Goal: Task Accomplishment & Management: Manage account settings

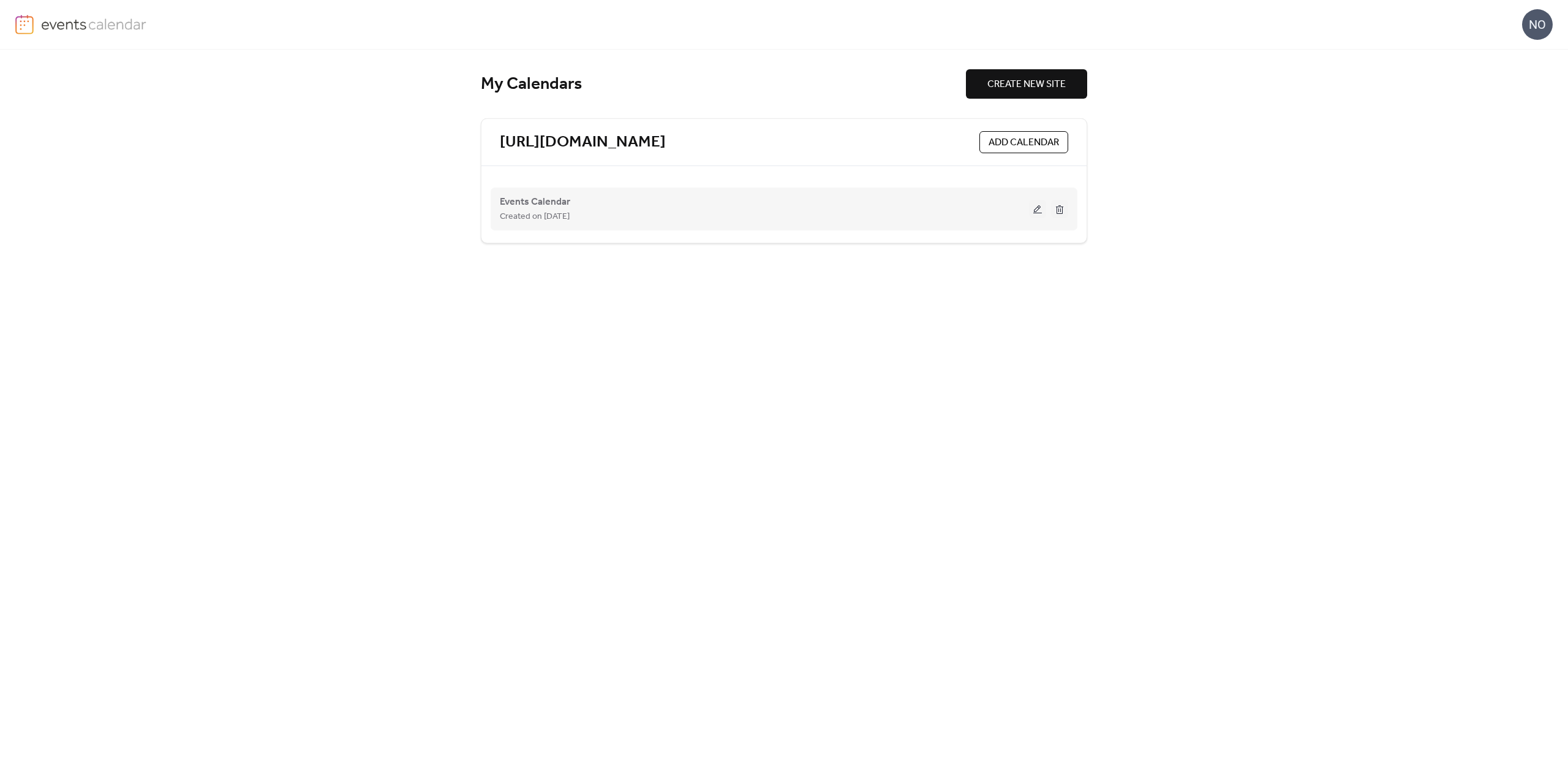
click at [1037, 208] on button at bounding box center [1038, 209] width 17 height 18
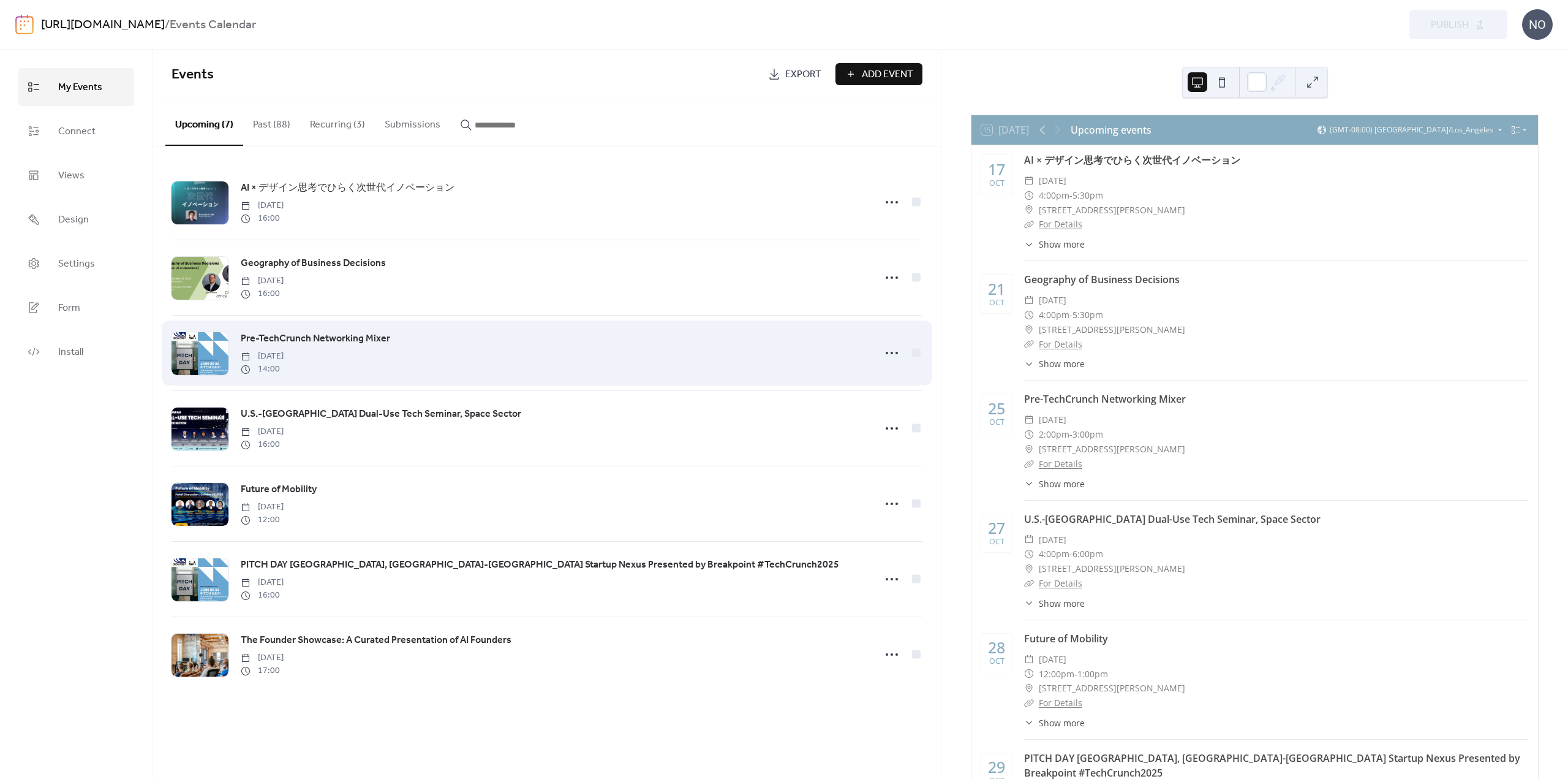
click at [326, 341] on span "Pre-TechCrunch Networking Mixer" at bounding box center [315, 339] width 150 height 14
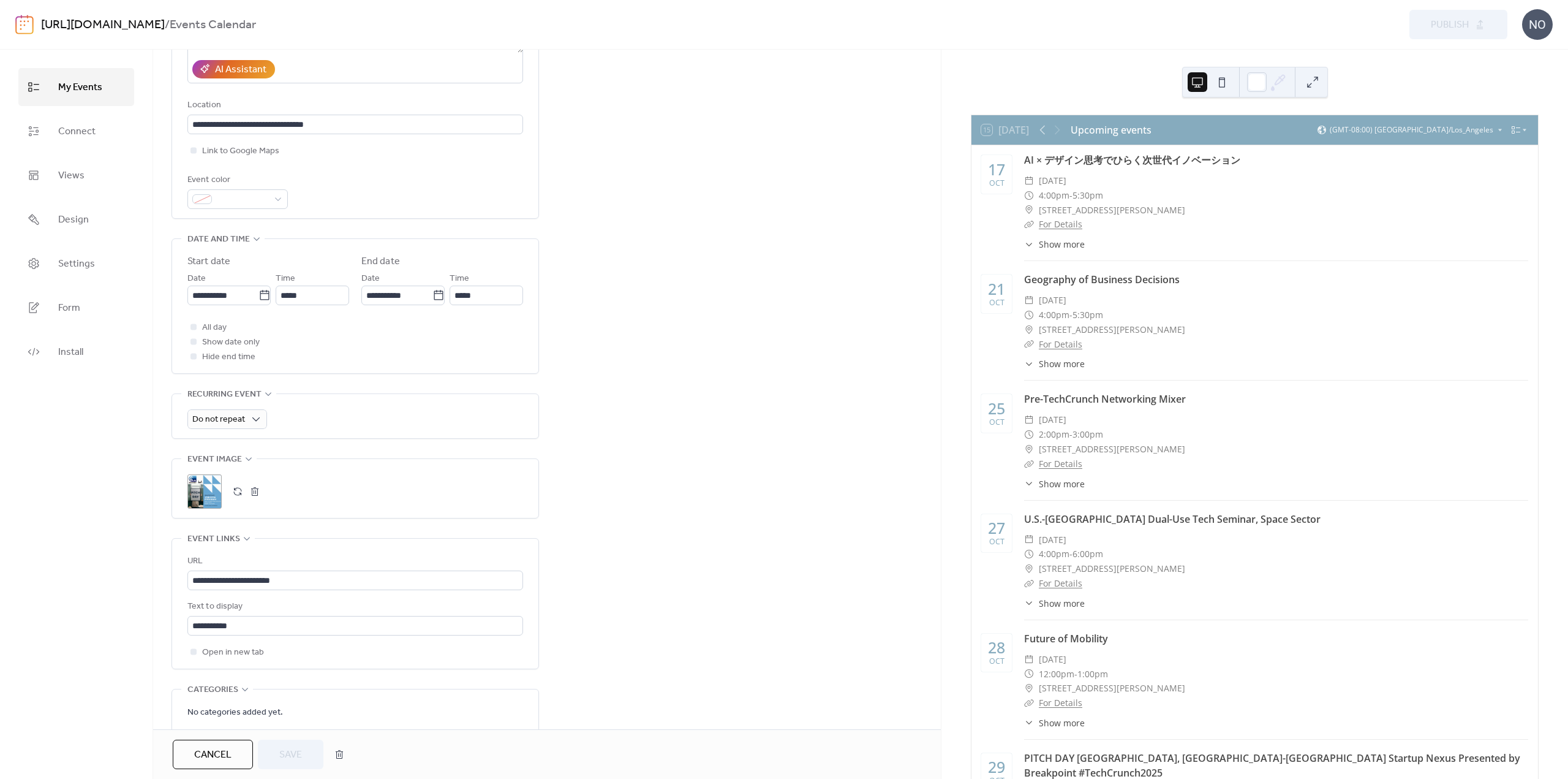
scroll to position [236, 0]
drag, startPoint x: 316, startPoint y: 583, endPoint x: 125, endPoint y: 577, distance: 191.1
click at [125, 577] on div "**********" at bounding box center [784, 414] width 1568 height 729
click at [235, 490] on button "button" at bounding box center [238, 491] width 17 height 17
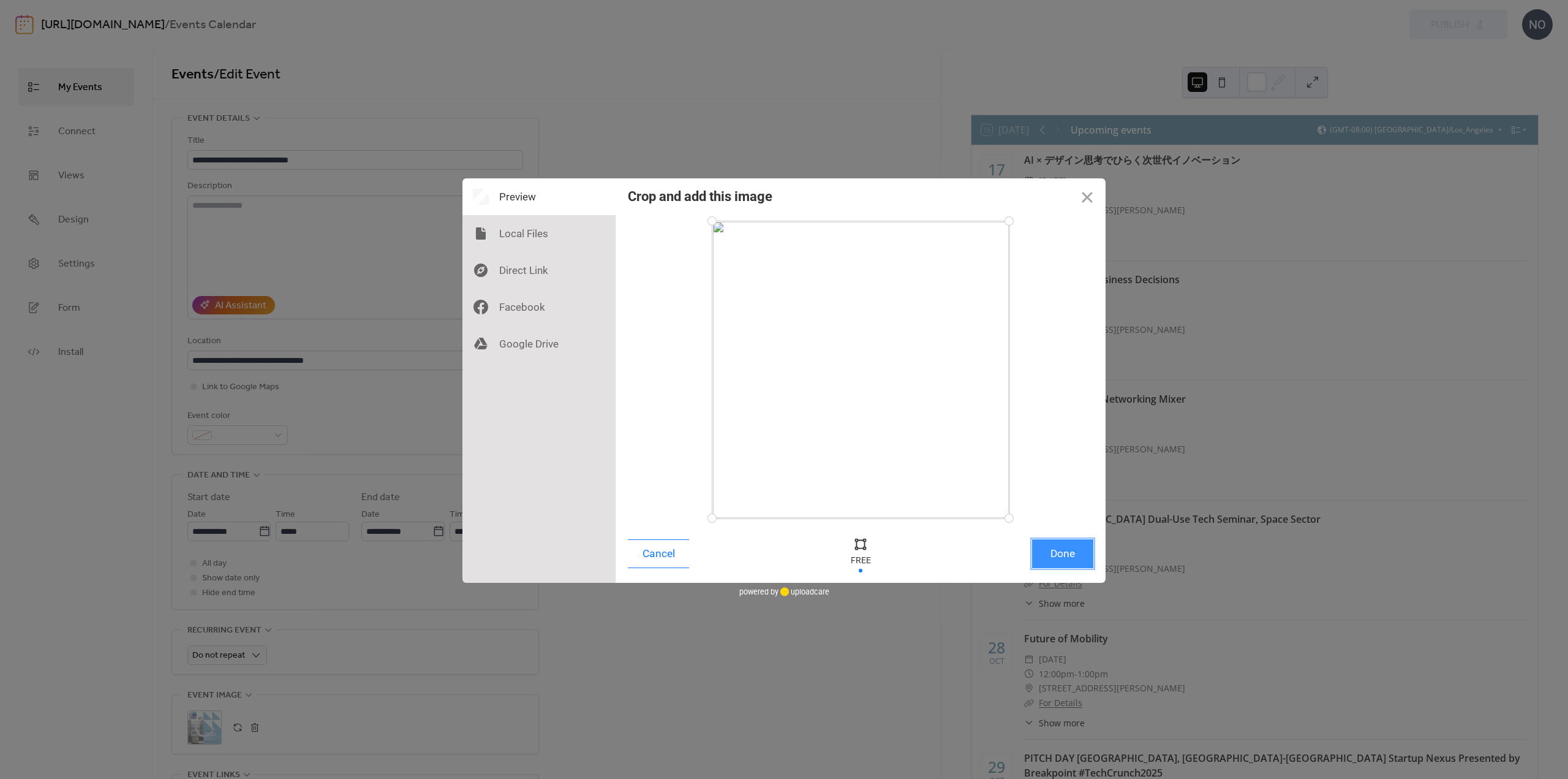
click at [1050, 551] on button "Done" at bounding box center [1062, 554] width 61 height 29
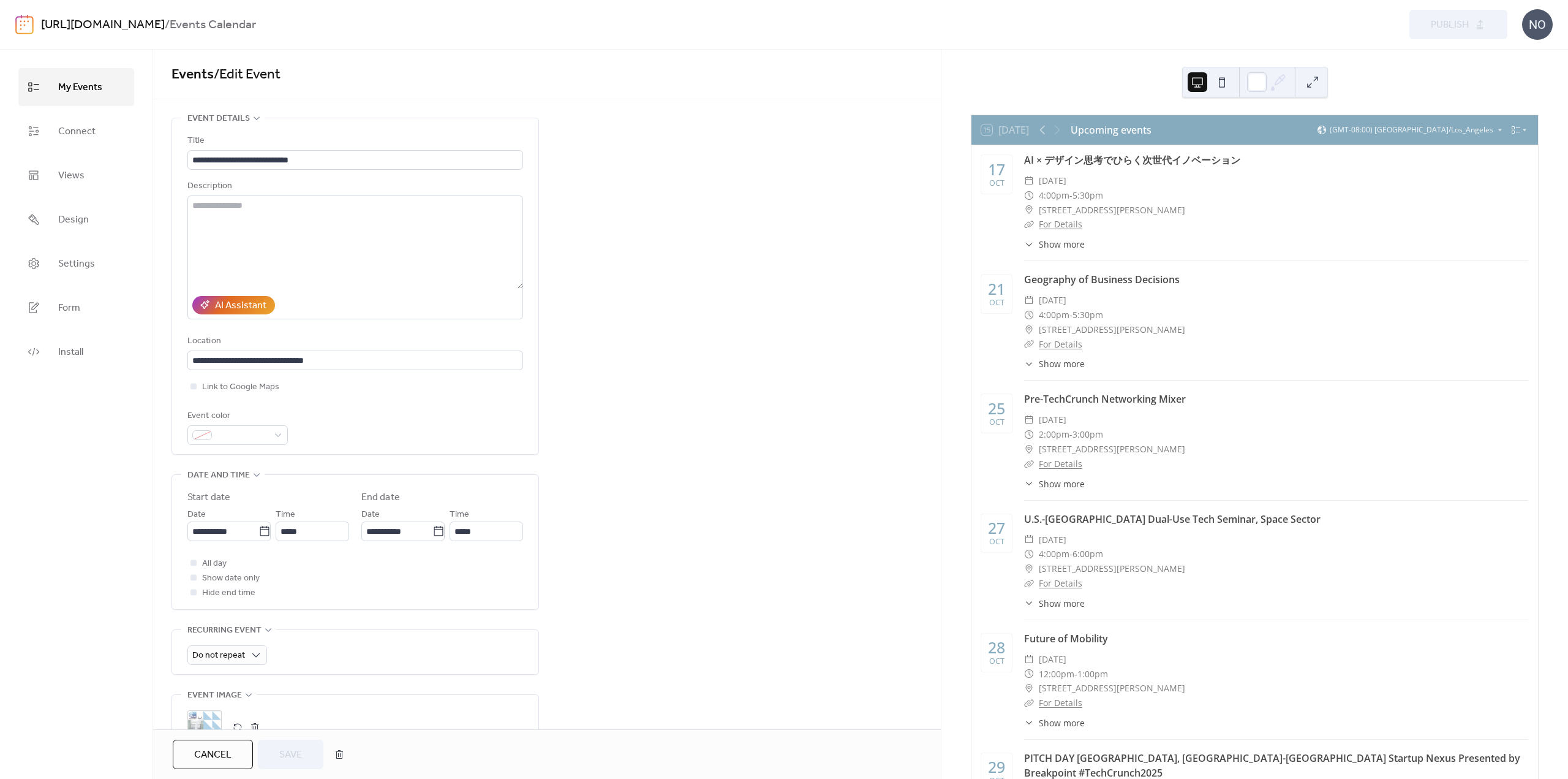
scroll to position [7, 0]
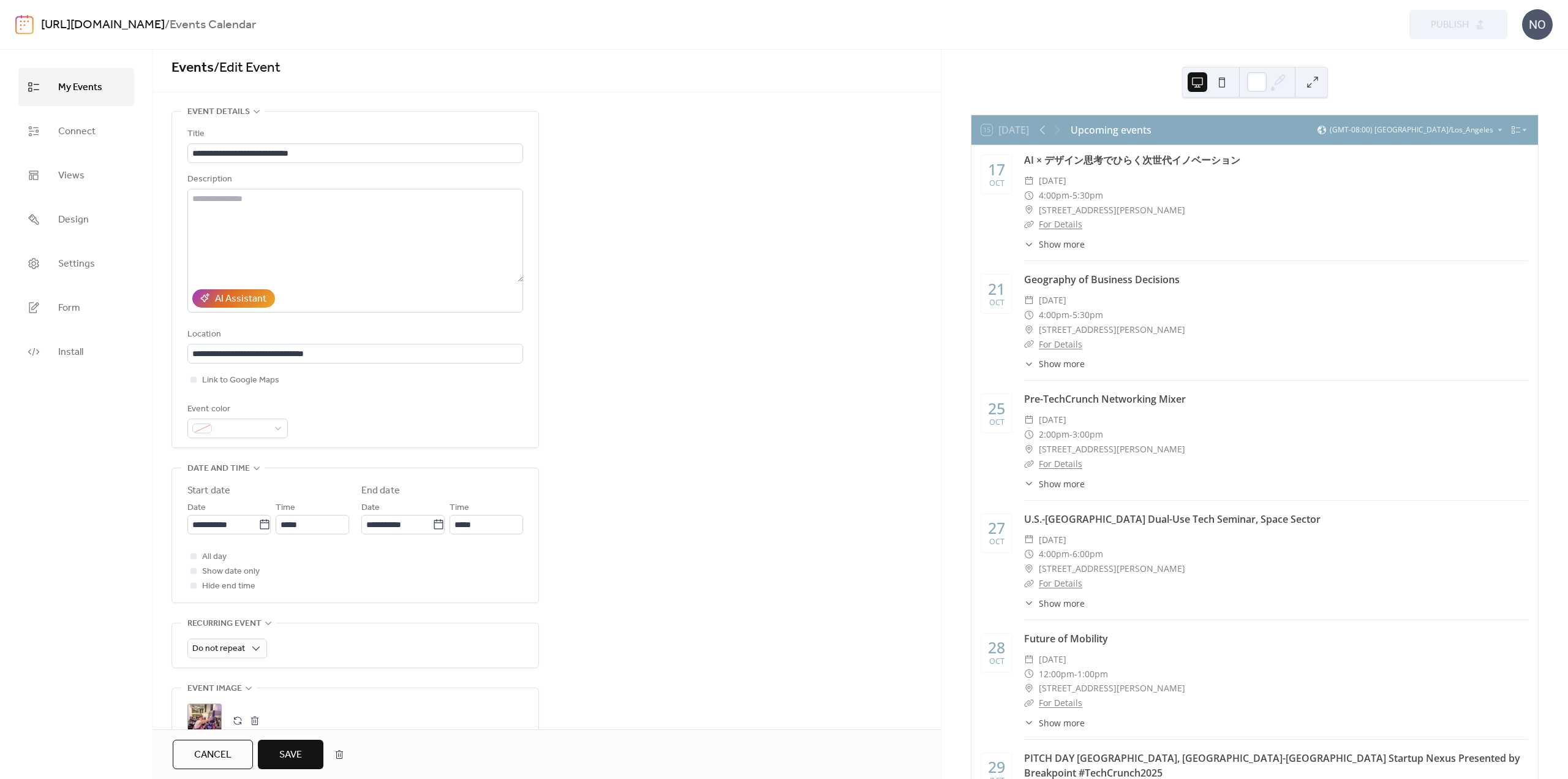
click at [292, 752] on span "Save" at bounding box center [290, 755] width 22 height 14
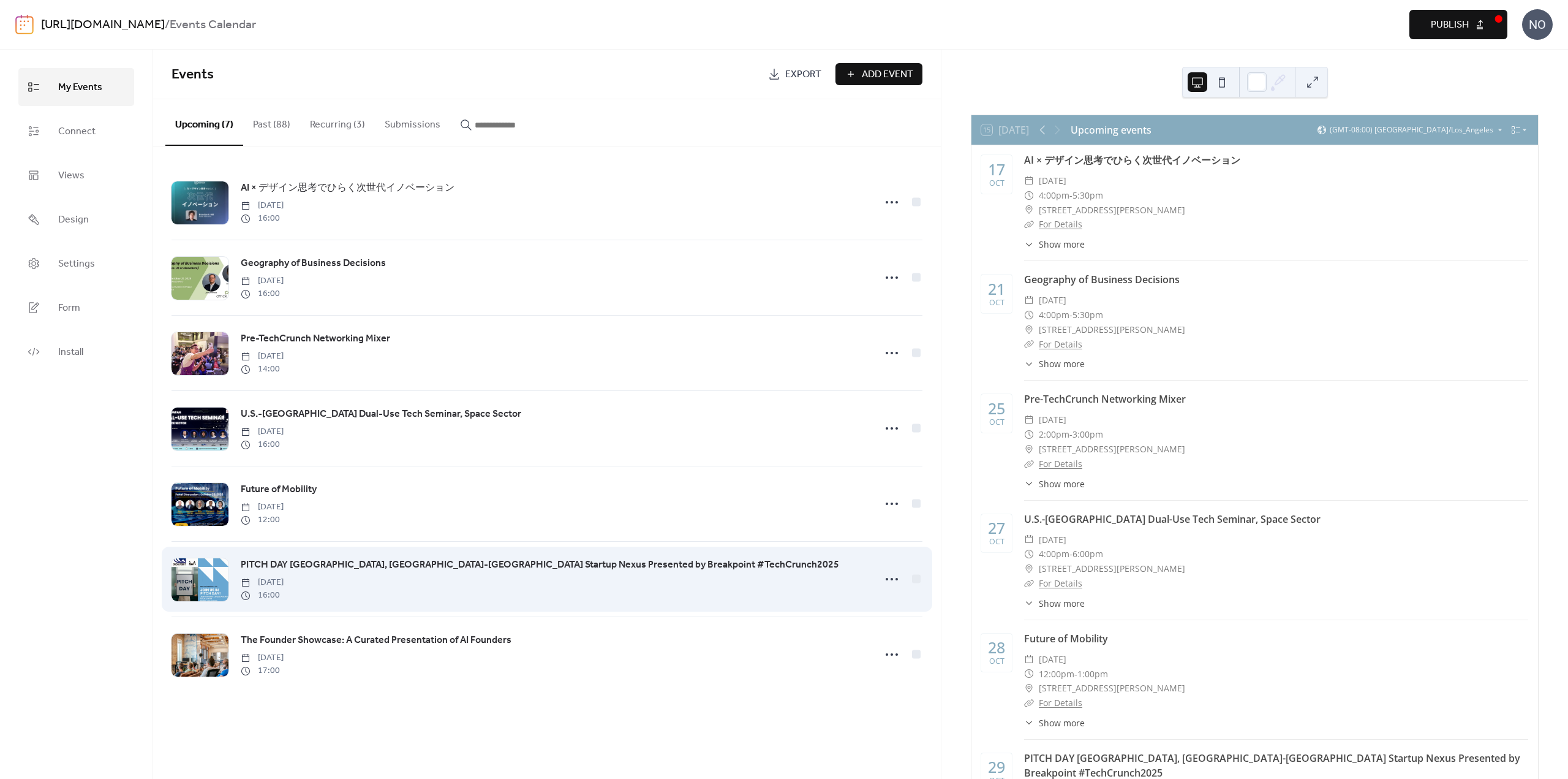
click at [391, 571] on span "PITCH DAY [GEOGRAPHIC_DATA], [GEOGRAPHIC_DATA]-[GEOGRAPHIC_DATA] Startup Nexus …" at bounding box center [540, 565] width 599 height 14
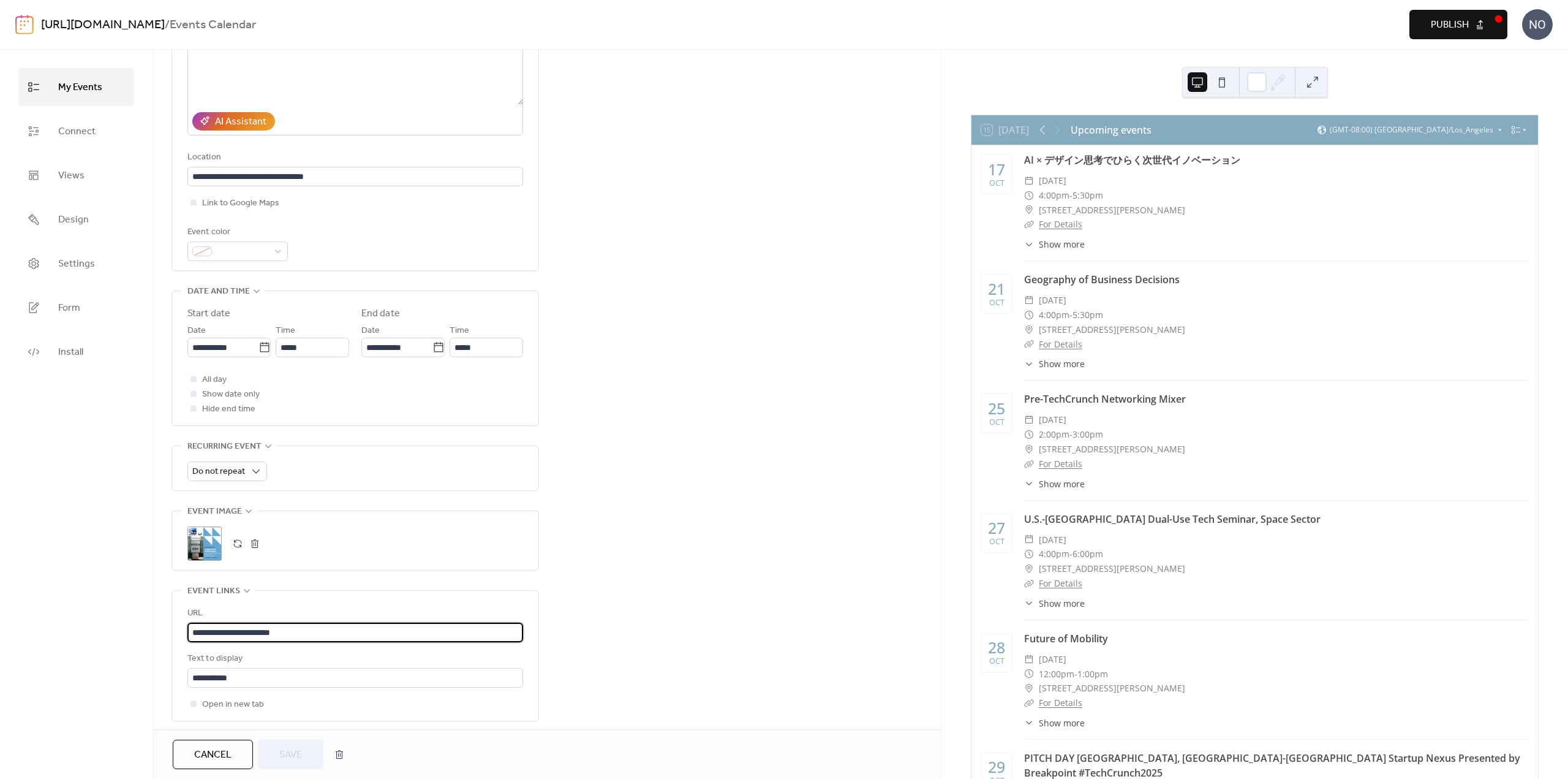
scroll to position [1, 0]
drag, startPoint x: 304, startPoint y: 630, endPoint x: 113, endPoint y: 655, distance: 192.6
click at [113, 655] on div "**********" at bounding box center [784, 414] width 1568 height 729
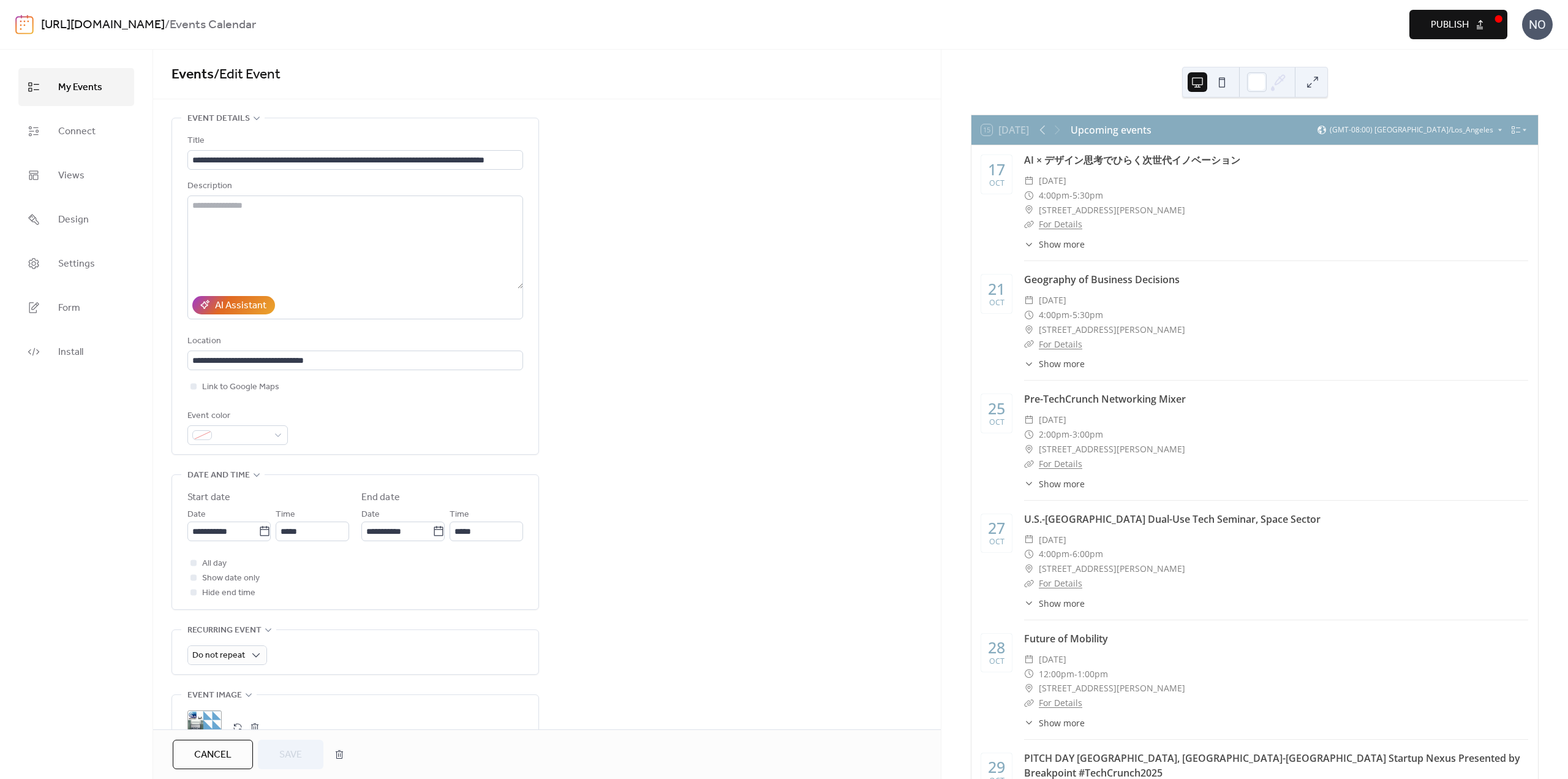
click at [98, 82] on span "My Events" at bounding box center [80, 87] width 44 height 20
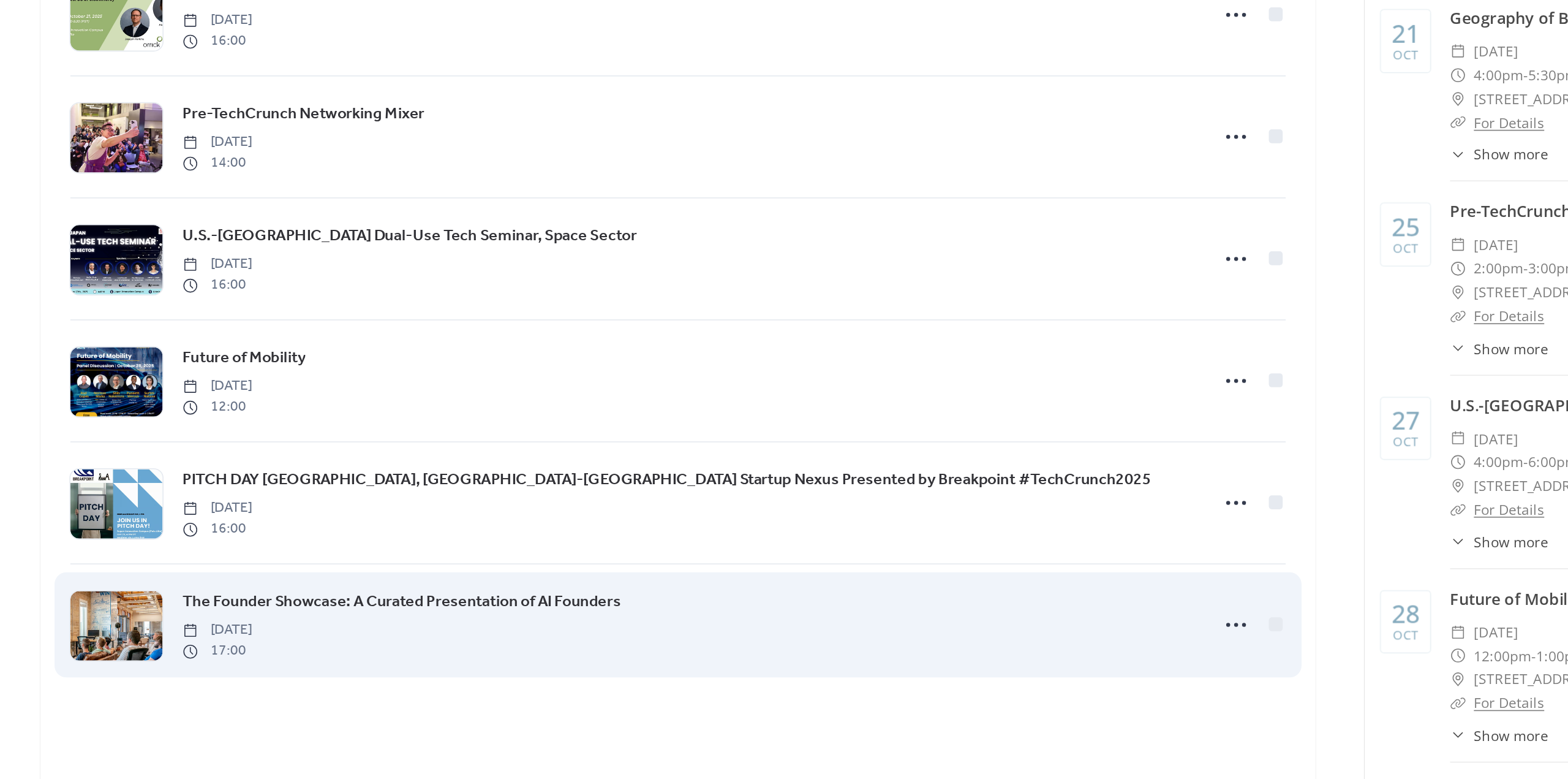
click at [375, 645] on span "The Founder Showcase: A Curated Presentation of AI Founders" at bounding box center [376, 640] width 271 height 14
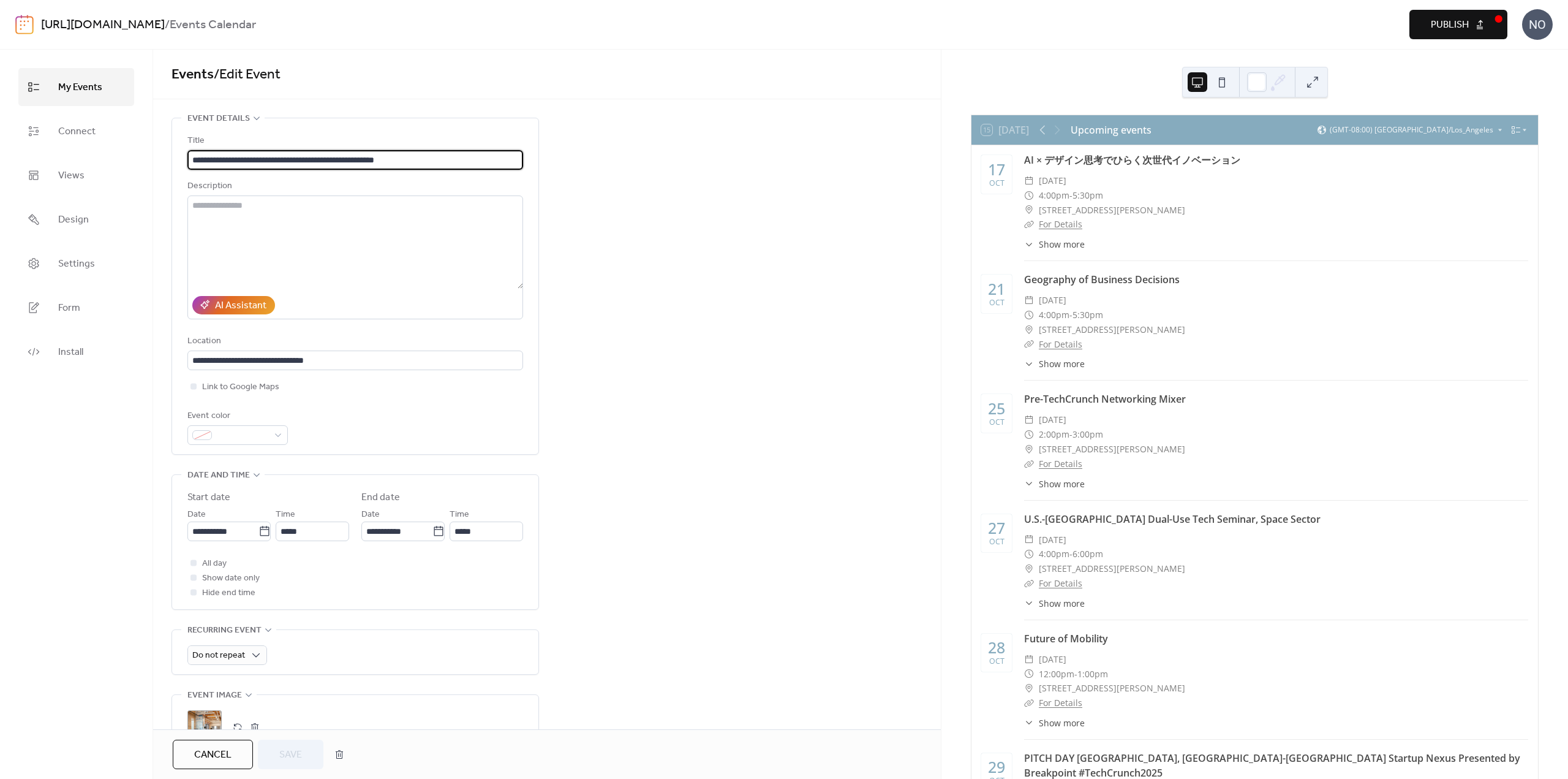
click at [107, 85] on link "My Events" at bounding box center [76, 87] width 116 height 38
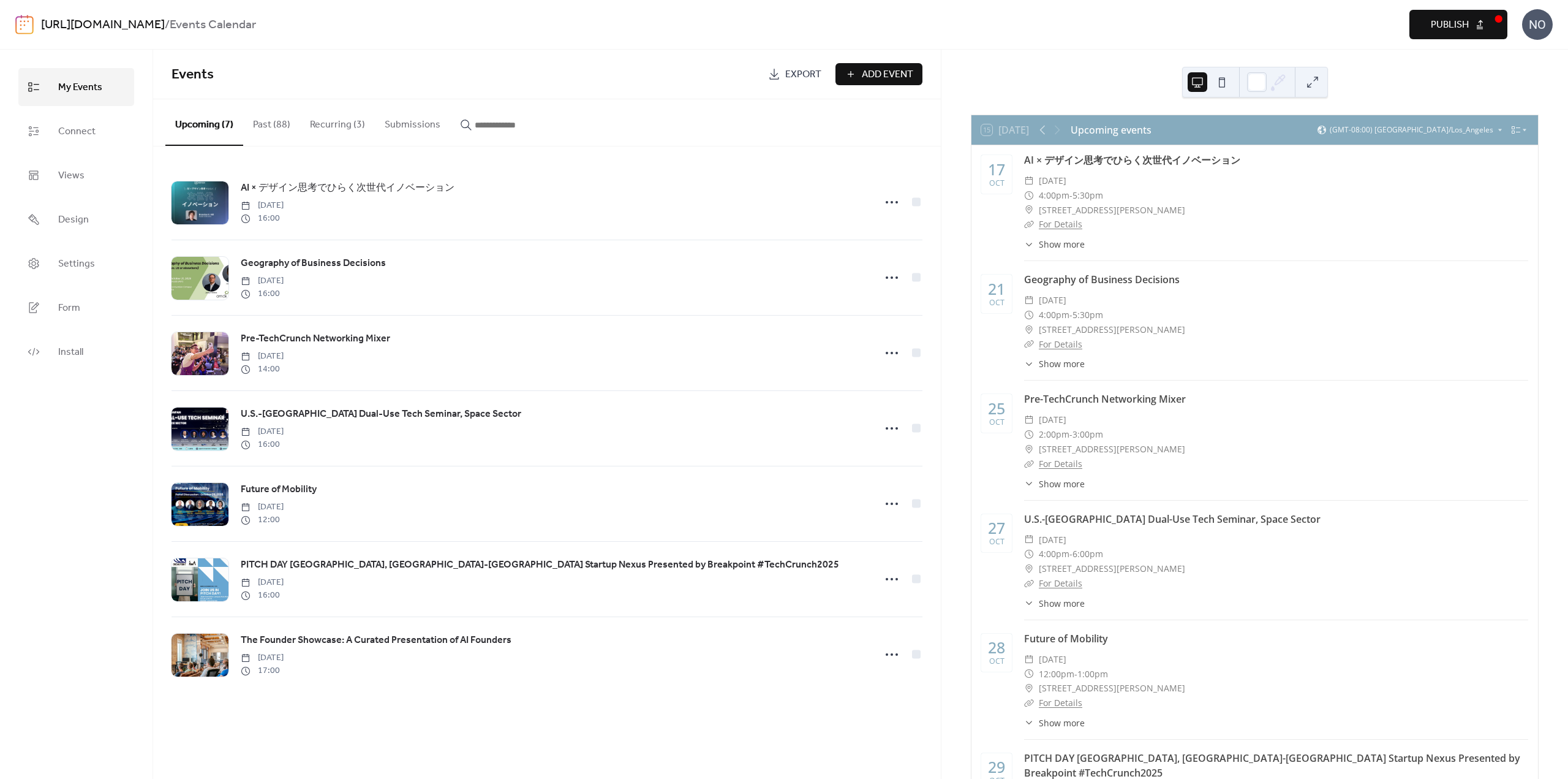
click at [1465, 26] on span "Publish" at bounding box center [1450, 25] width 38 height 14
click at [1514, 132] on icon at bounding box center [1516, 130] width 10 height 10
click at [1508, 158] on span "Cards" at bounding box center [1499, 160] width 20 height 11
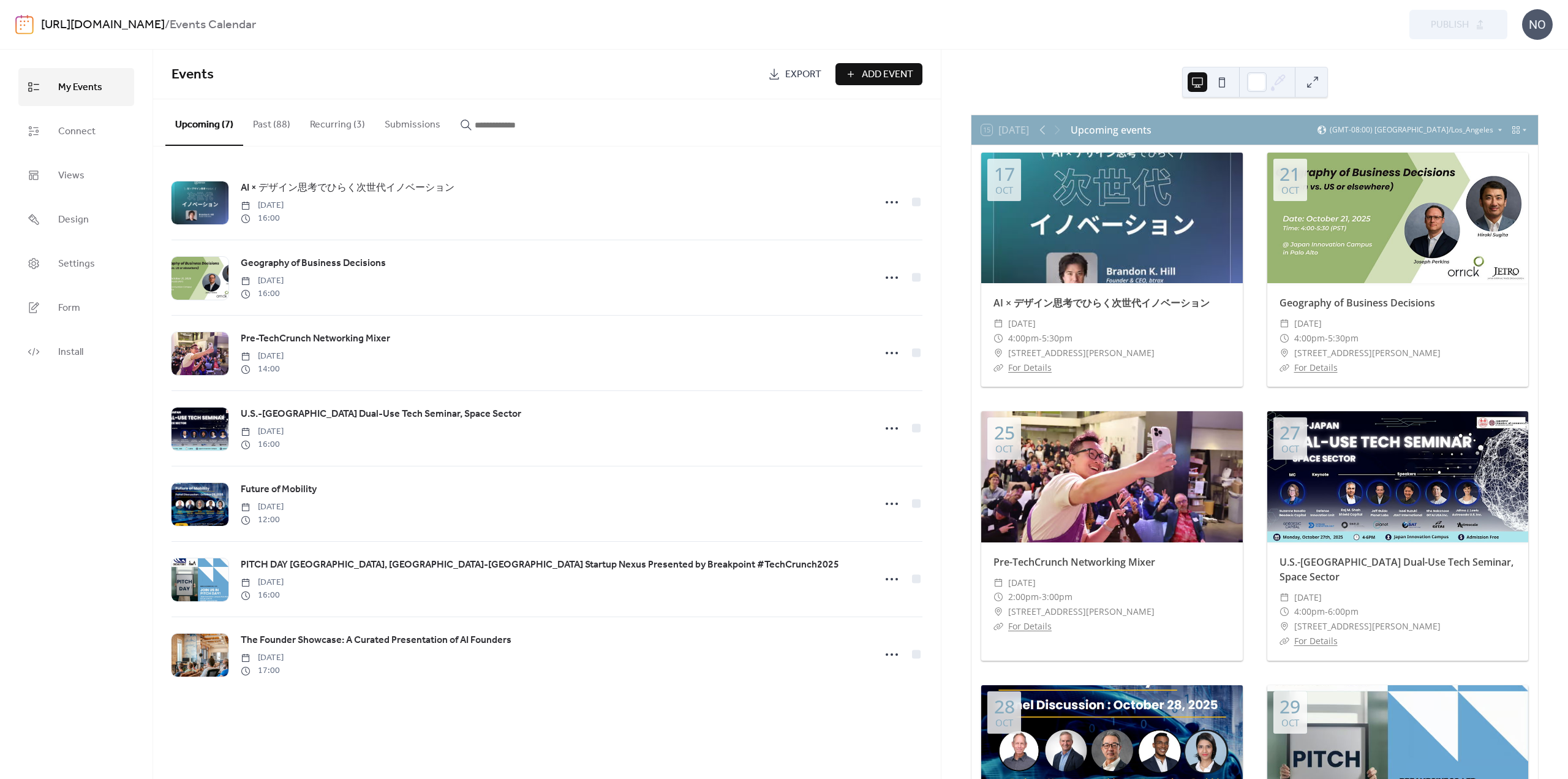
click at [1468, 87] on div "15 [DATE] Upcoming events (GMT-08:00) [GEOGRAPHIC_DATA]/Los_Angeles [DATE] AI ×…" at bounding box center [1255, 414] width 627 height 729
click at [1522, 131] on icon at bounding box center [1525, 130] width 7 height 7
click at [1446, 79] on div "15 [DATE] Upcoming events (GMT-08:00) [GEOGRAPHIC_DATA]/Los_Angeles [DATE] AI ×…" at bounding box center [1255, 414] width 627 height 729
